Goal: Information Seeking & Learning: Learn about a topic

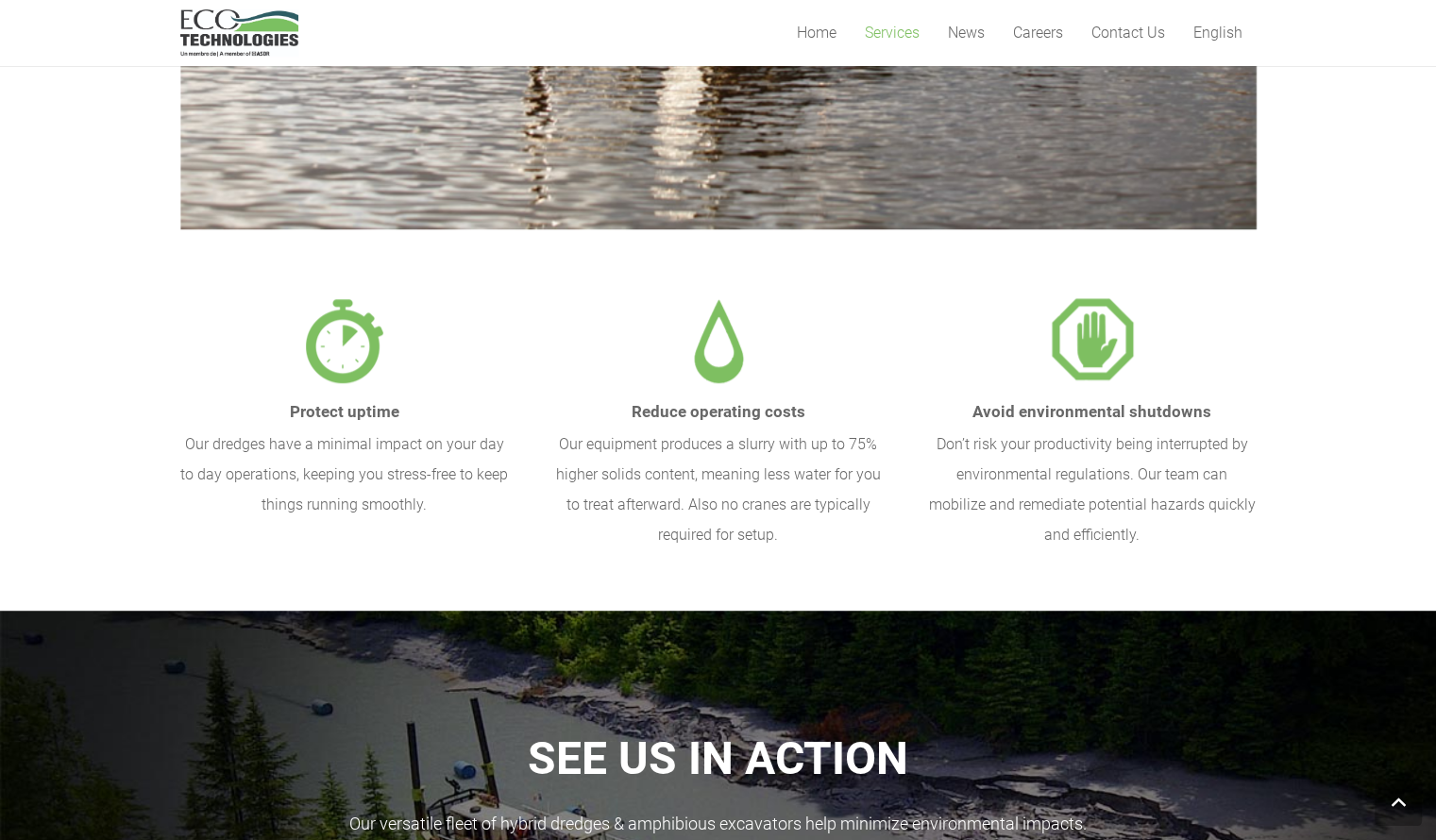
scroll to position [472, 0]
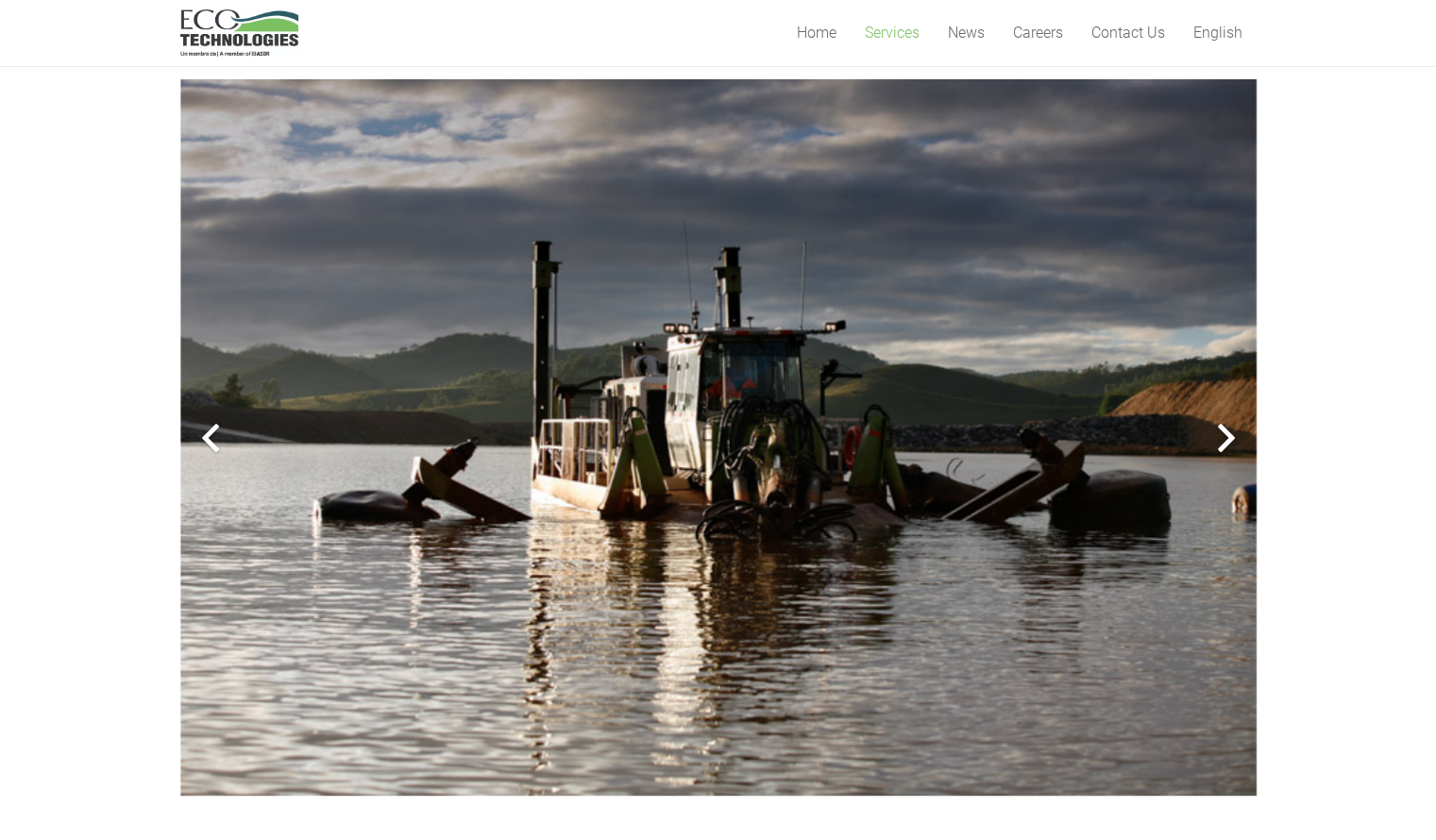
click at [1229, 437] on div at bounding box center [1226, 438] width 60 height 60
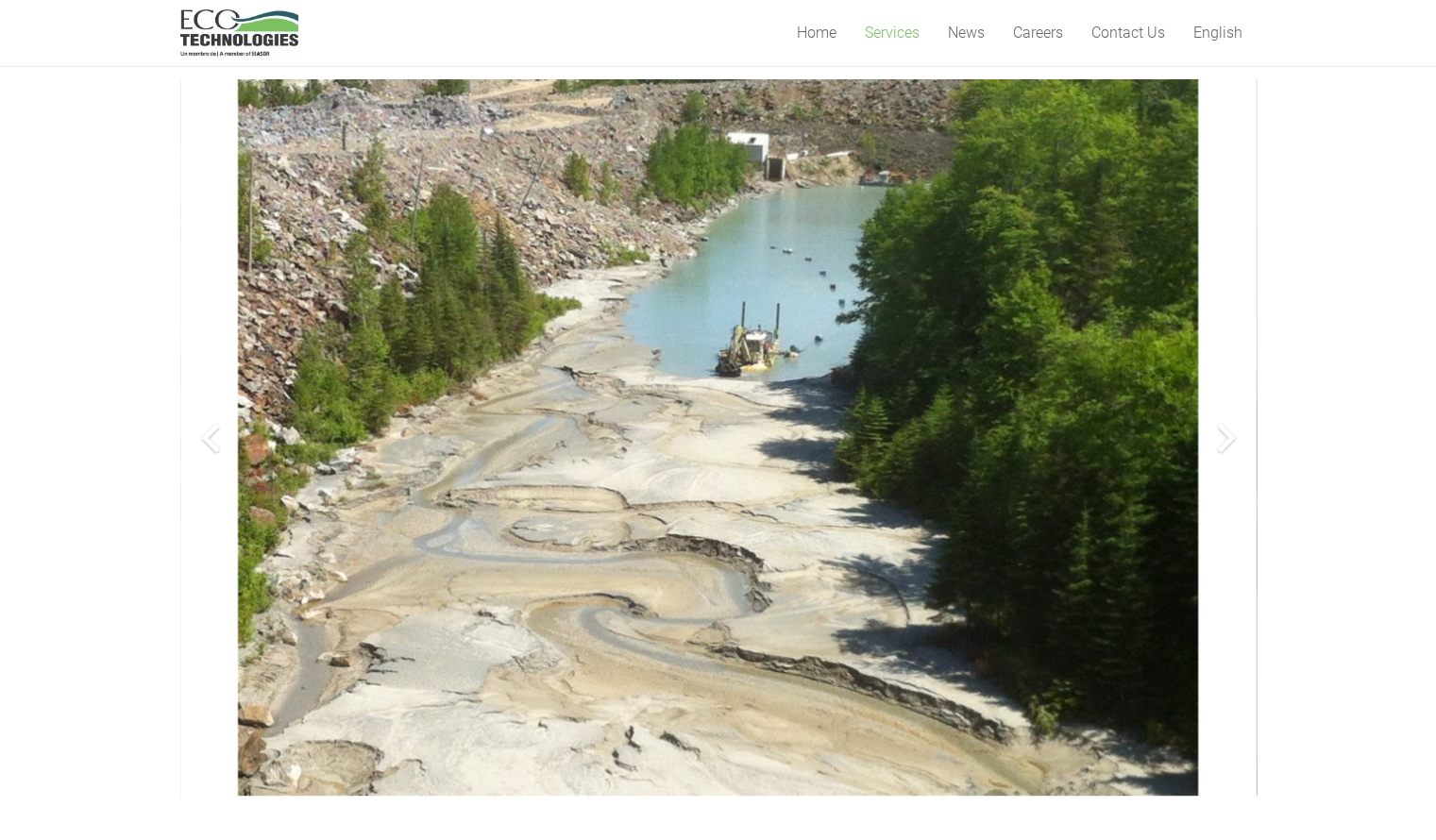
click at [1229, 437] on div at bounding box center [1226, 438] width 60 height 60
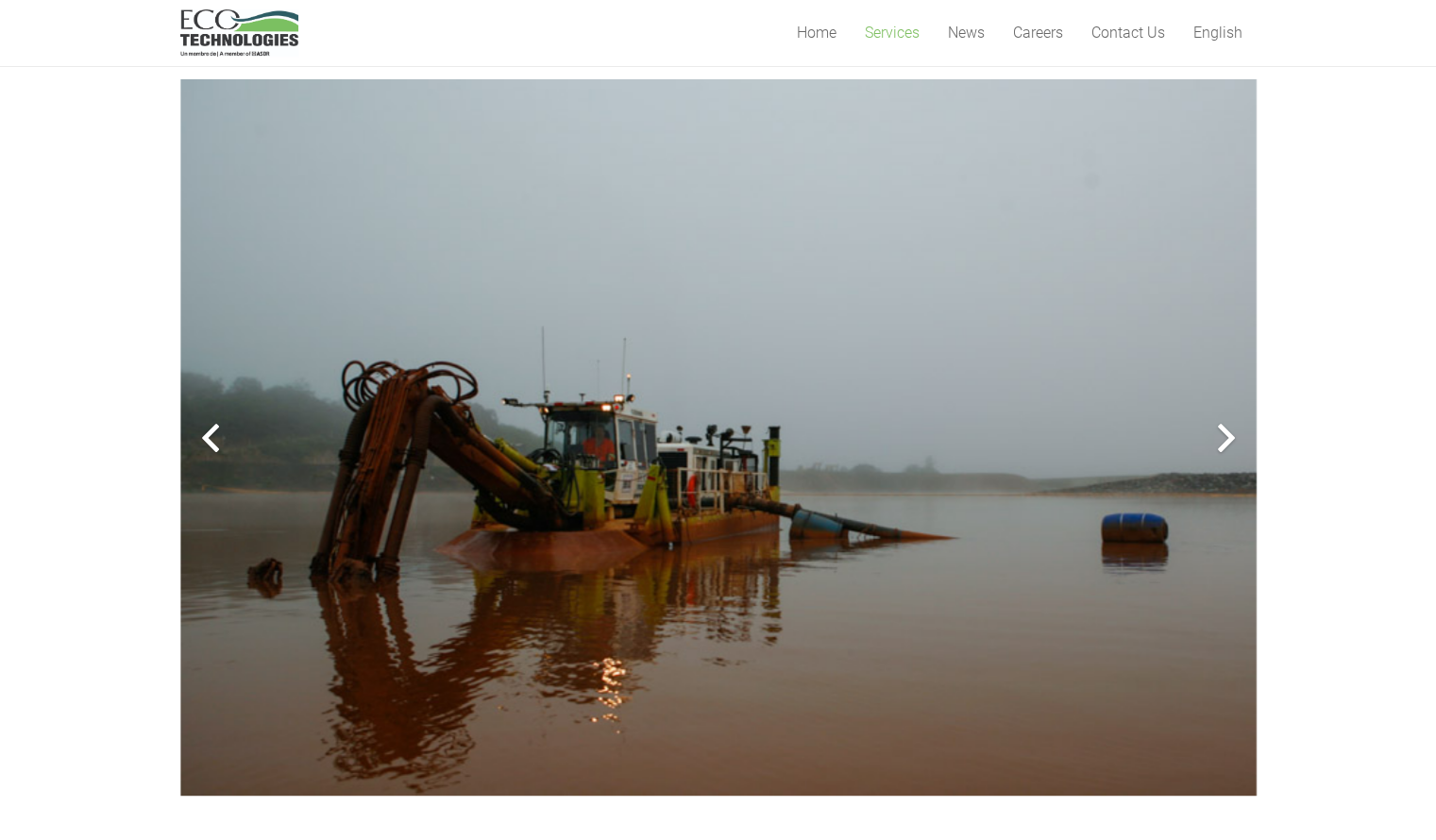
click at [1229, 437] on div at bounding box center [1226, 438] width 60 height 60
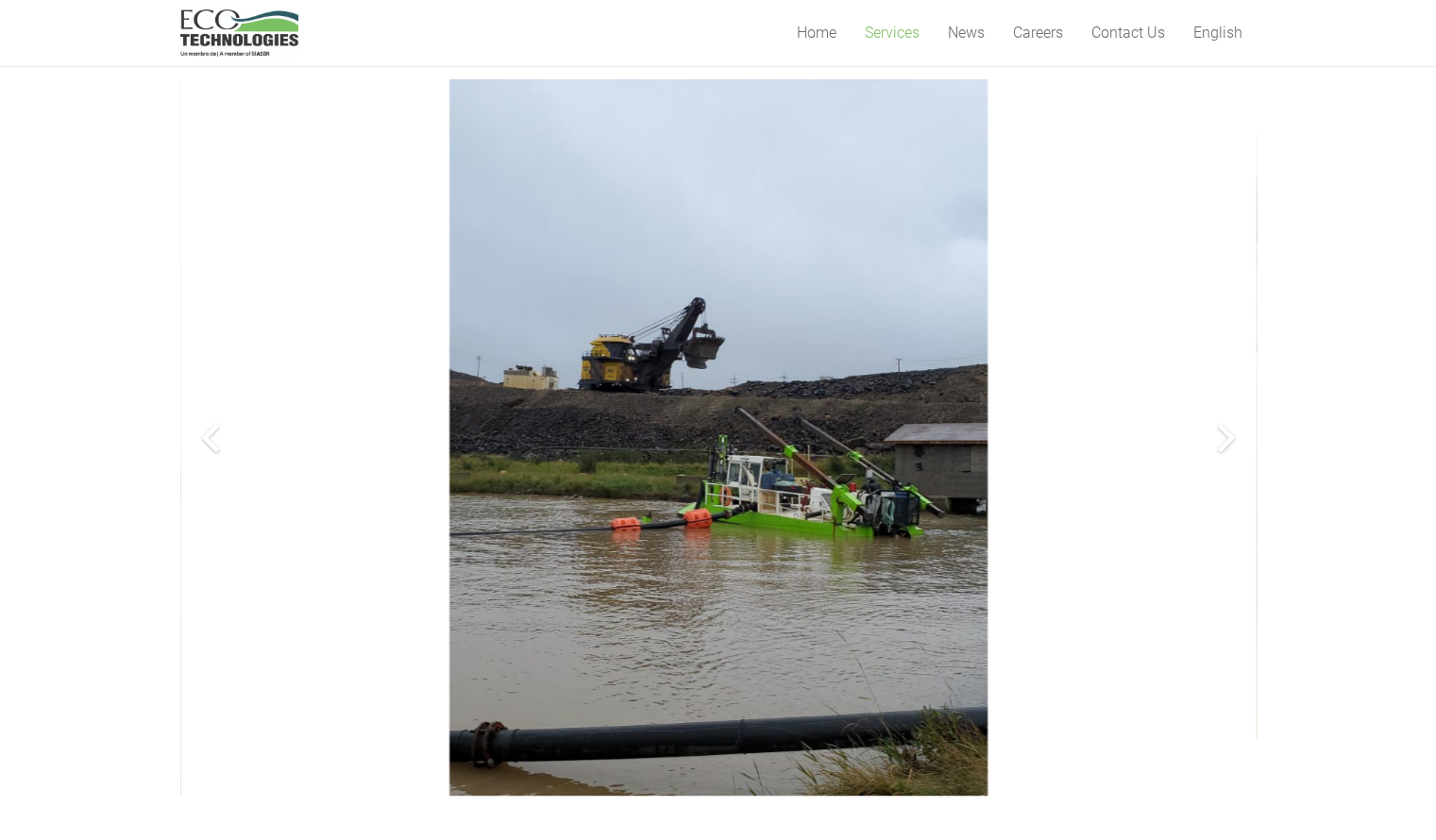
click at [1229, 437] on div at bounding box center [1226, 438] width 60 height 60
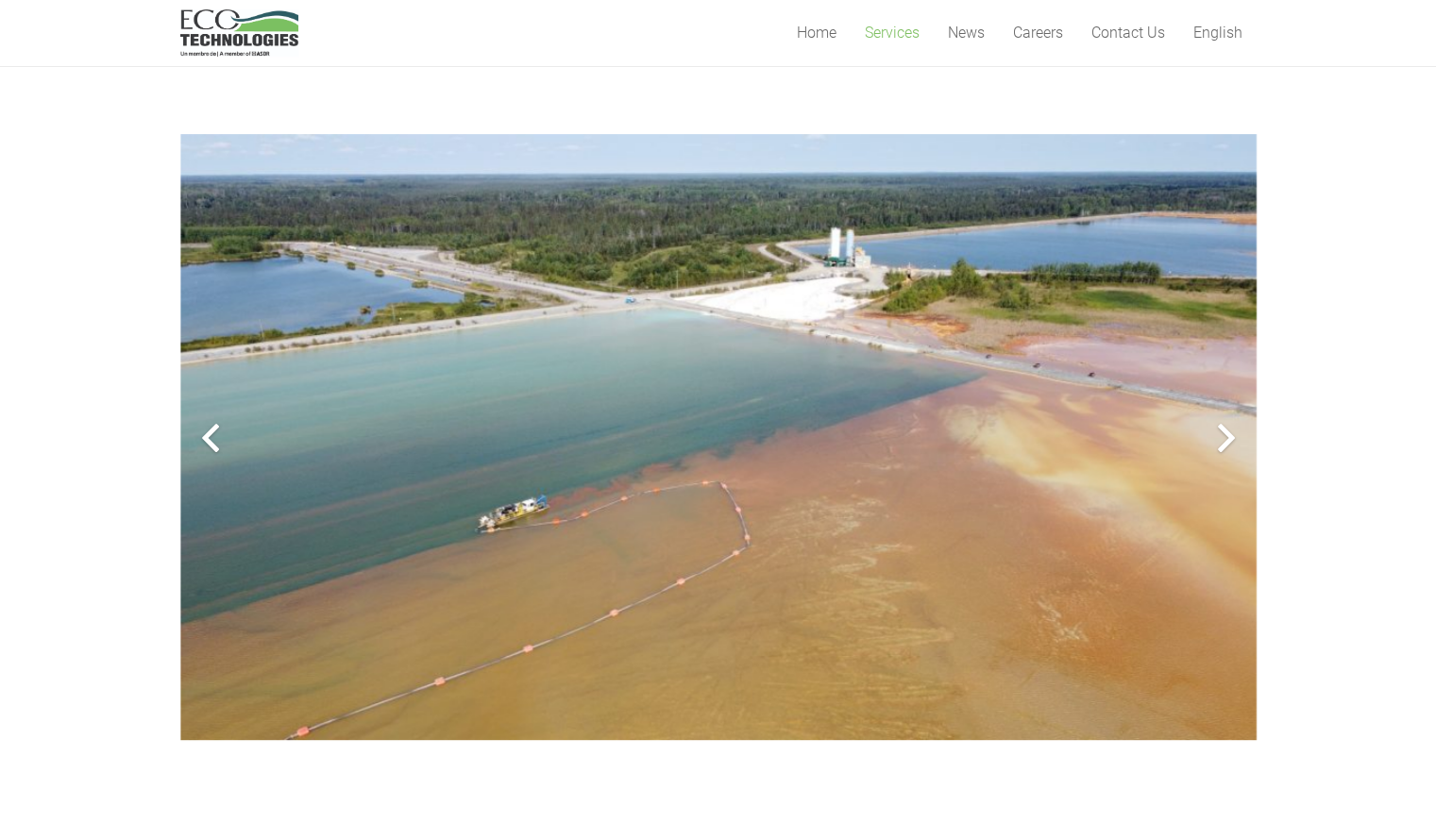
click at [1229, 437] on div at bounding box center [1226, 438] width 60 height 60
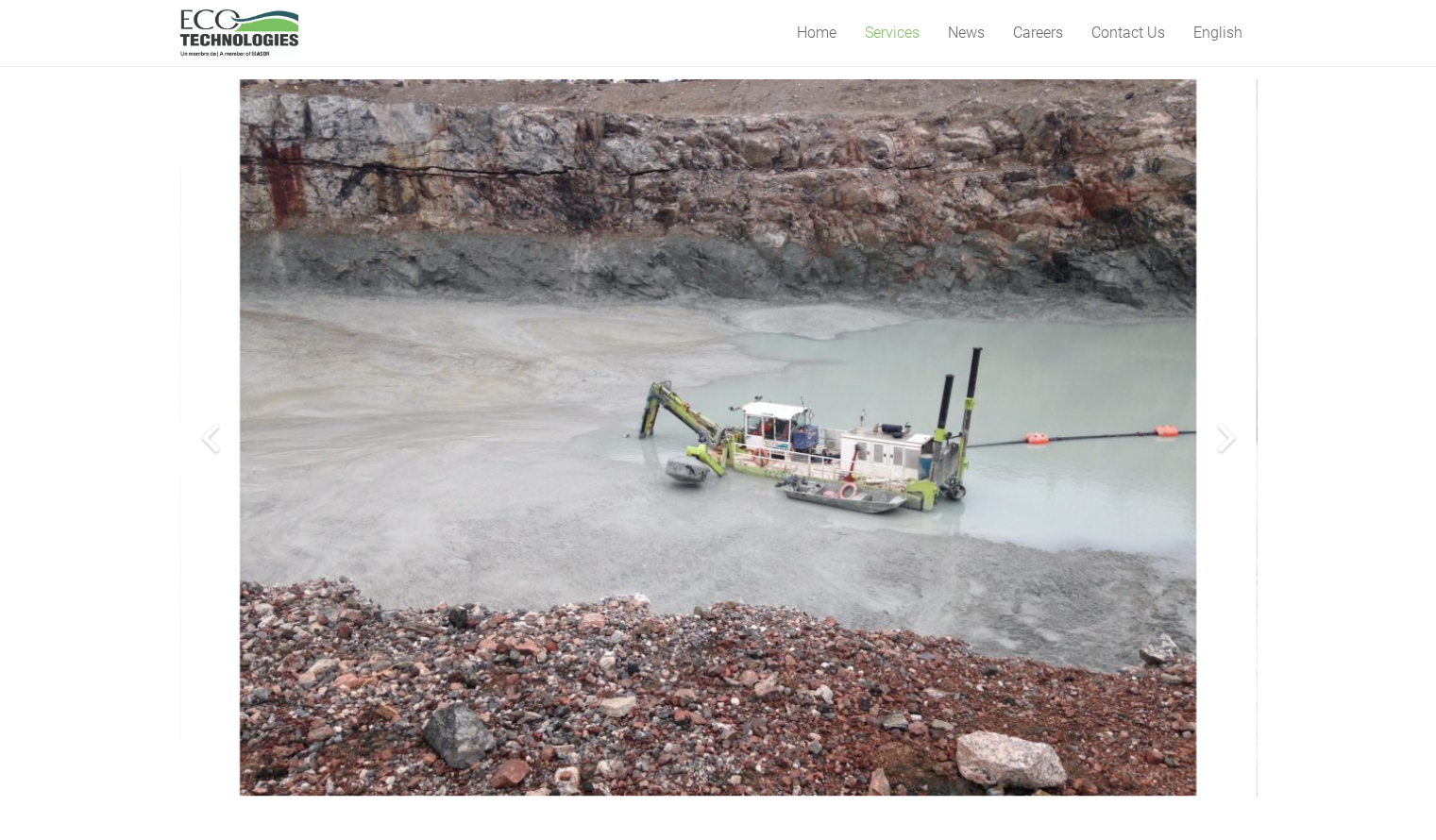
click at [1229, 437] on div at bounding box center [1226, 438] width 60 height 60
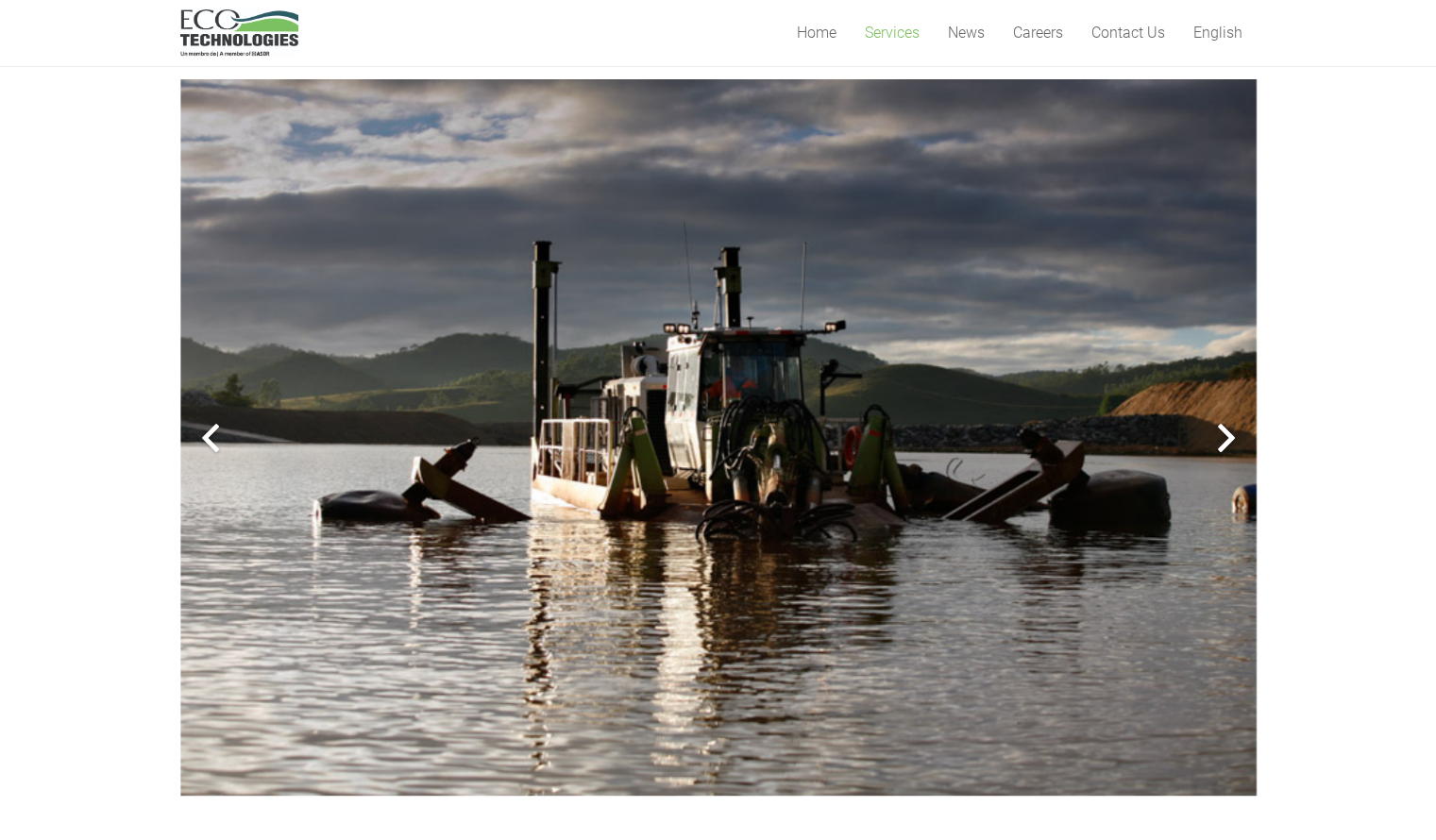
click at [1229, 437] on div at bounding box center [1226, 438] width 60 height 60
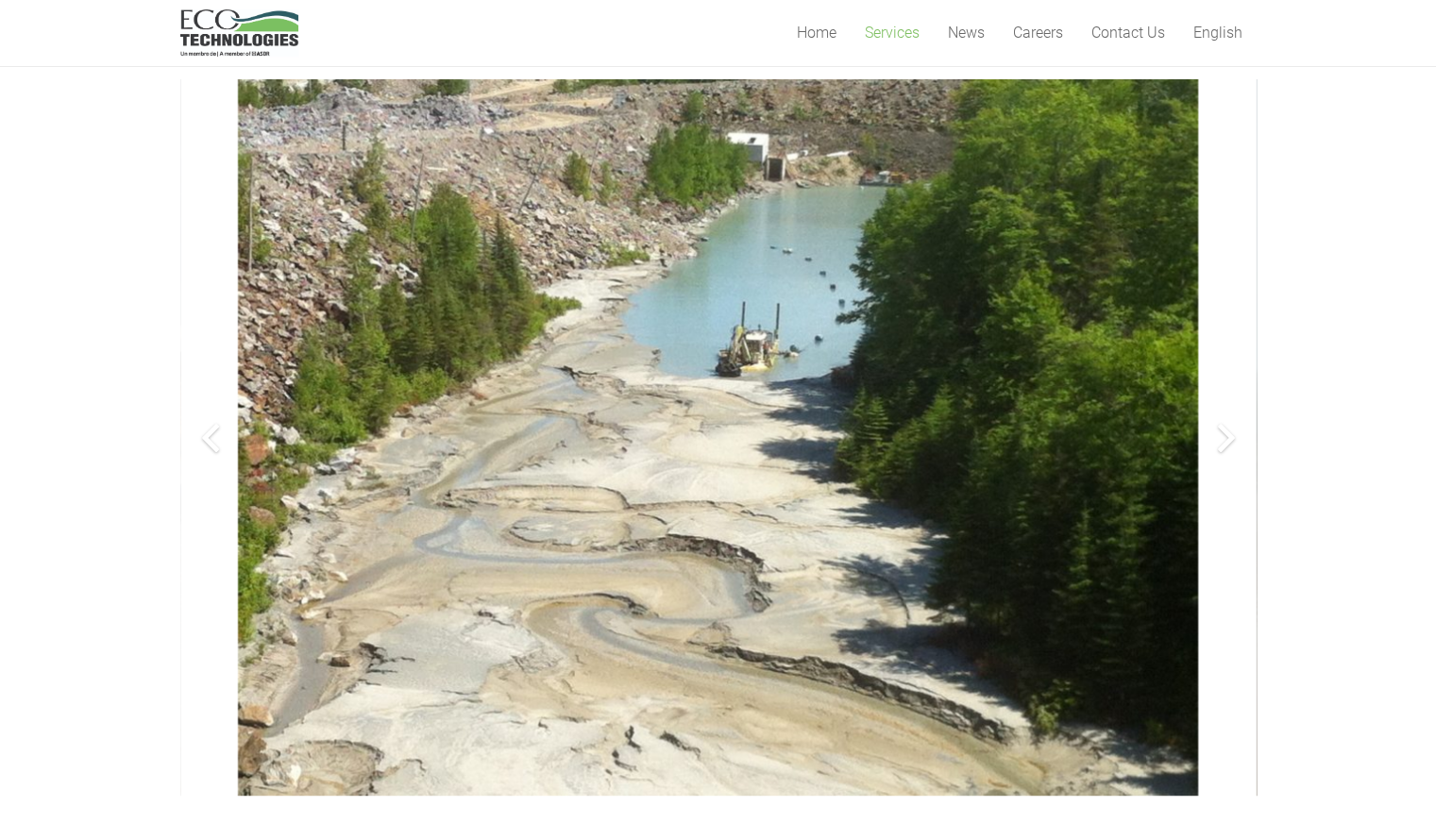
click at [1229, 437] on div at bounding box center [1226, 438] width 60 height 60
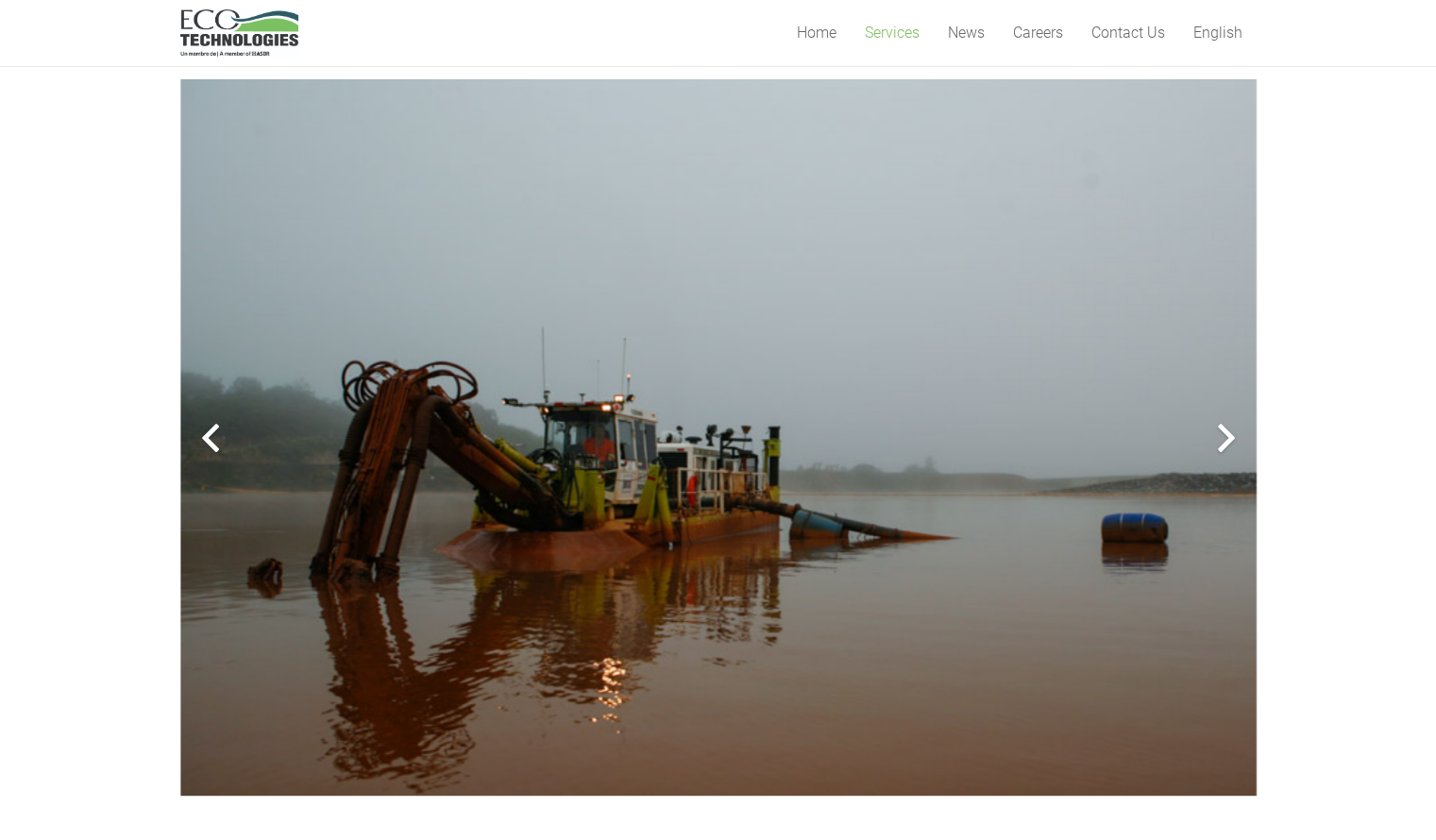
click at [1229, 437] on div at bounding box center [1226, 438] width 60 height 60
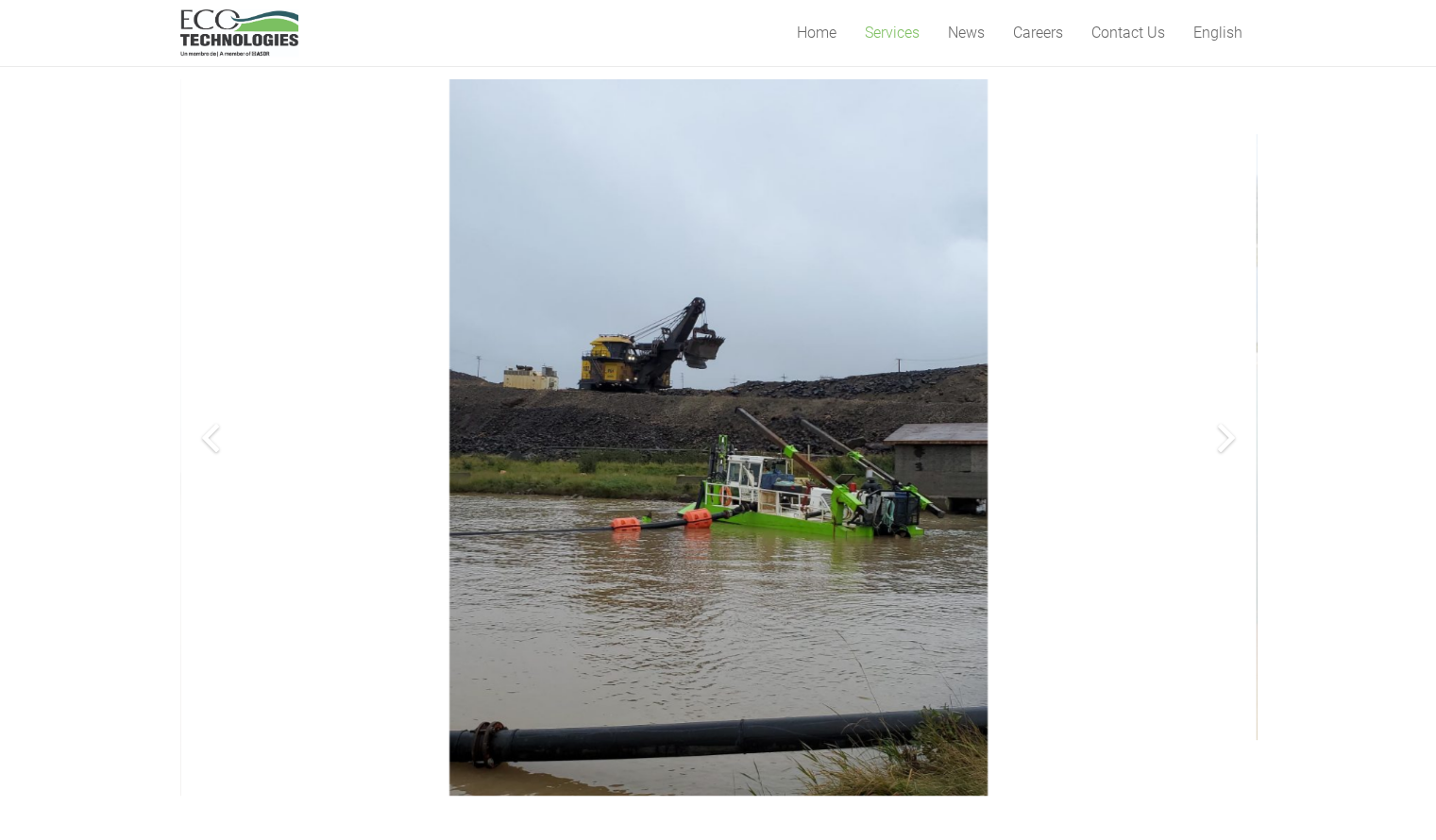
click at [1229, 437] on div at bounding box center [1226, 438] width 60 height 60
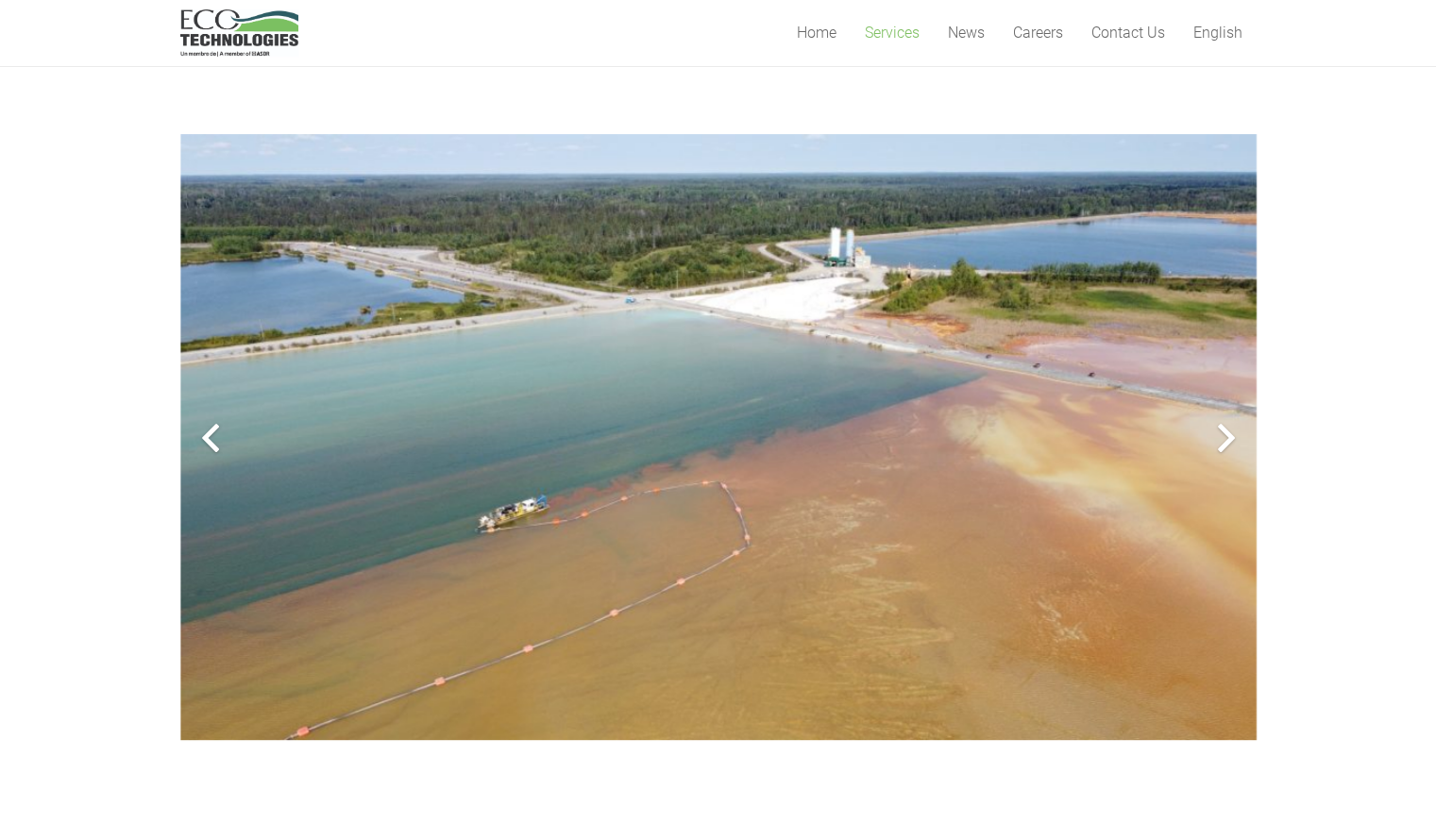
click at [1229, 437] on div at bounding box center [1226, 438] width 60 height 60
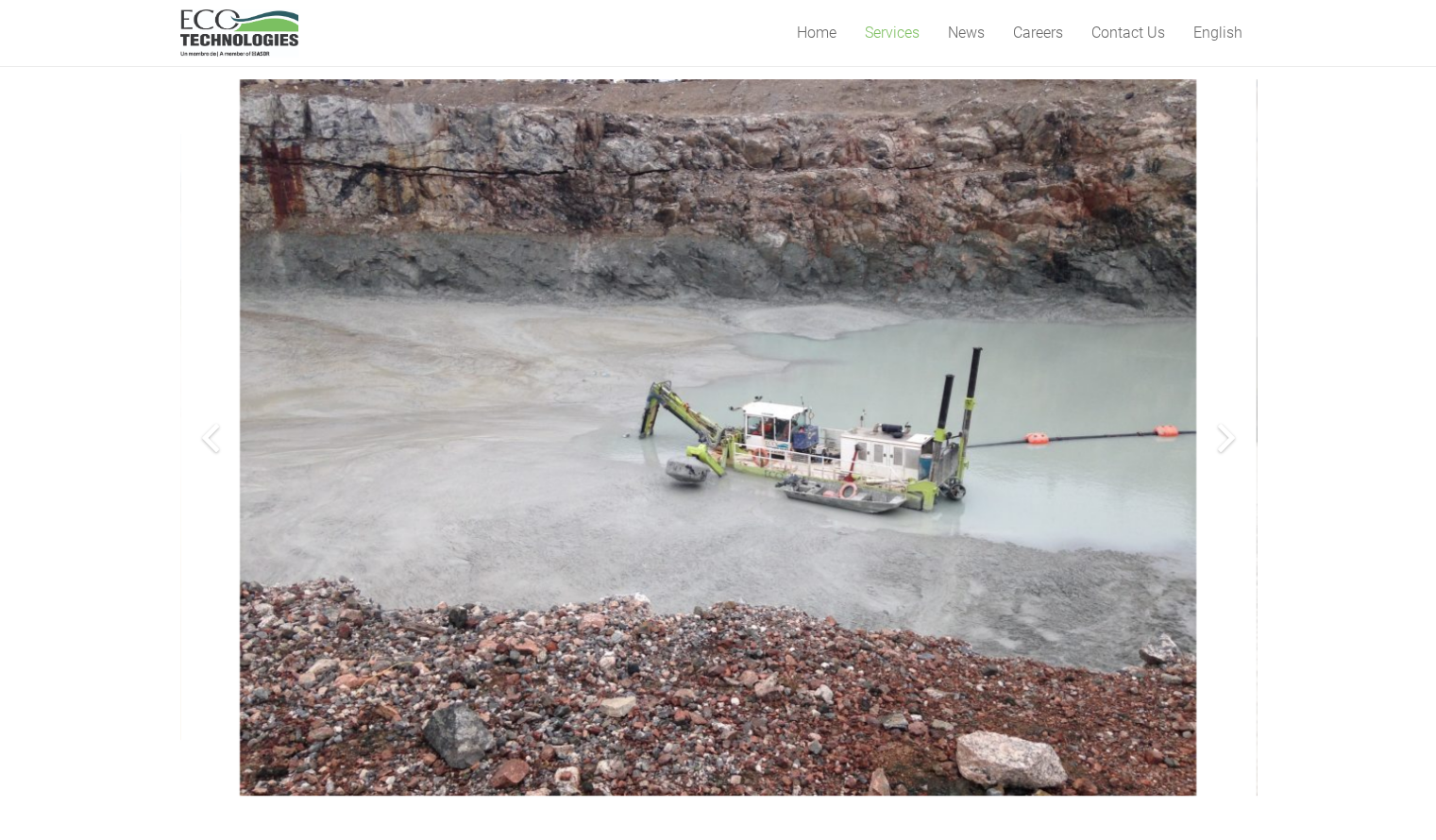
click at [1229, 437] on div at bounding box center [1226, 438] width 60 height 60
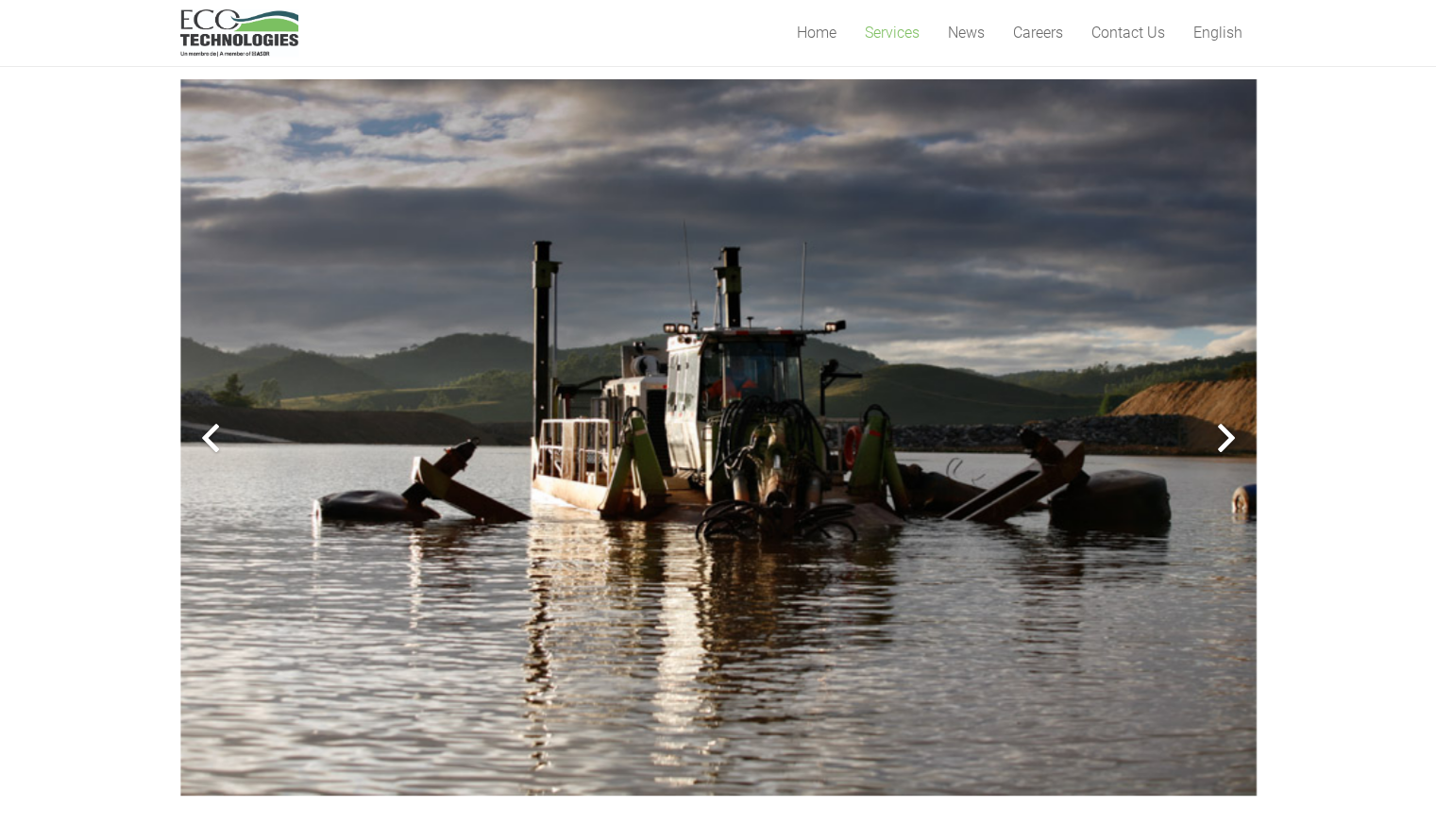
click at [1229, 437] on div at bounding box center [1226, 438] width 60 height 60
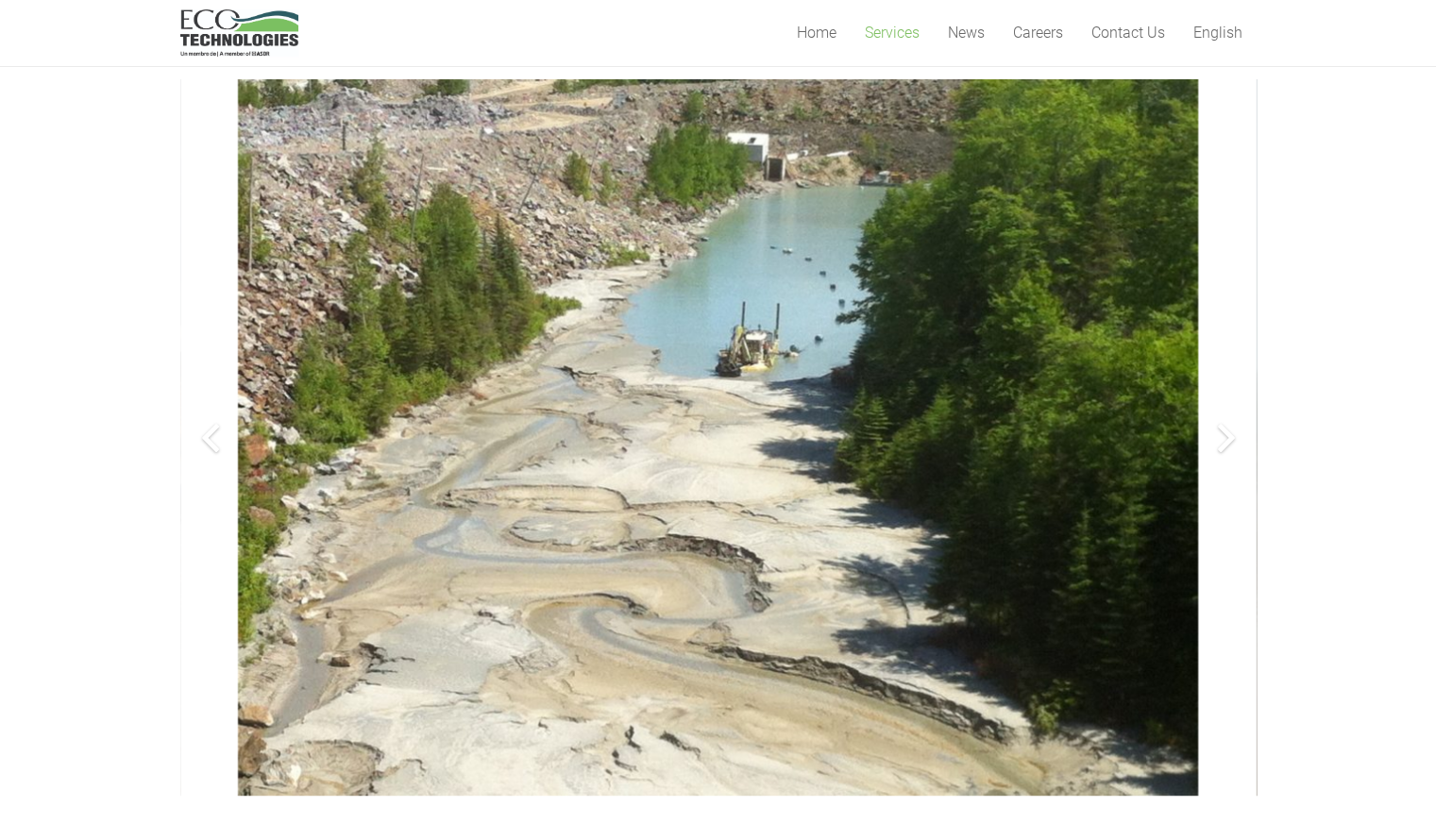
click at [1229, 437] on div at bounding box center [1226, 438] width 60 height 60
